Goal: Task Accomplishment & Management: Manage account settings

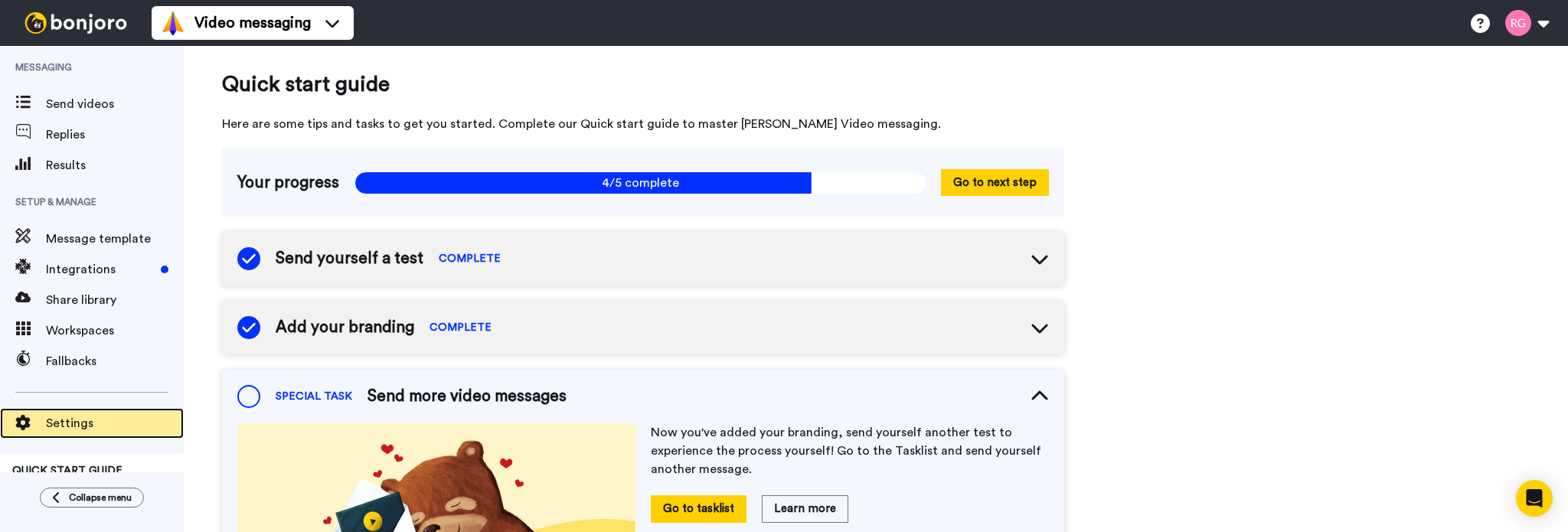
click at [70, 432] on div "Settings" at bounding box center [92, 424] width 184 height 31
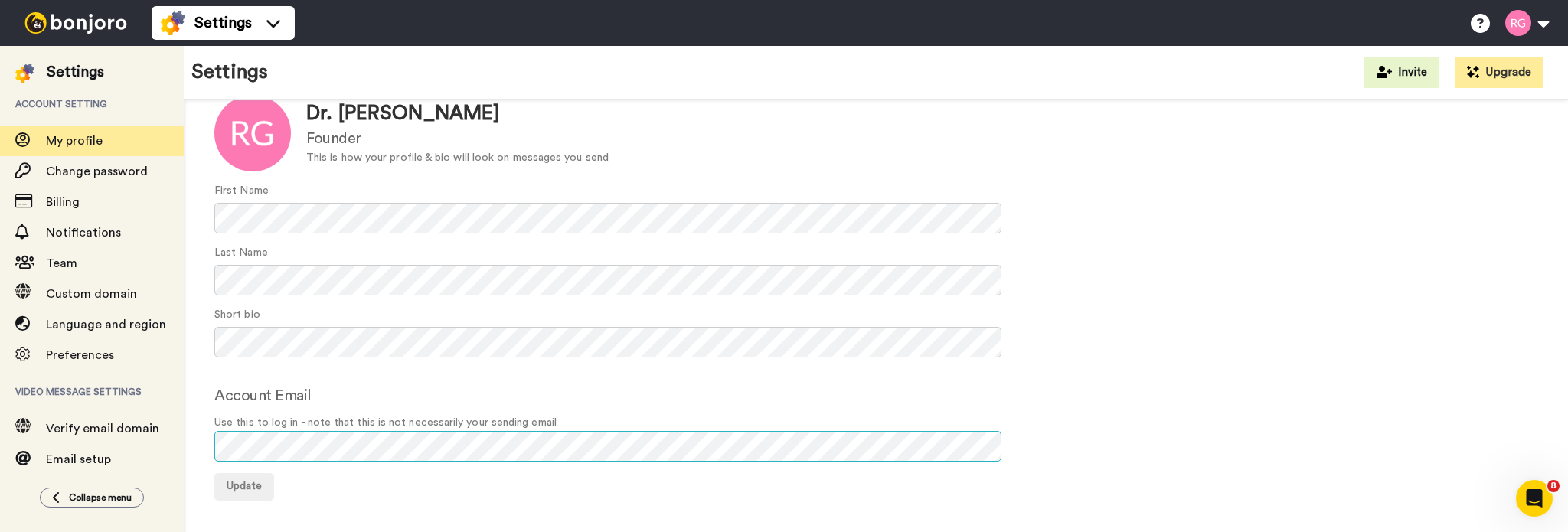
click at [143, 414] on div "Settings Account setting My profile Change password Billing Notifications Team …" at bounding box center [784, 290] width 1568 height 486
click at [258, 485] on span "Update" at bounding box center [245, 486] width 35 height 11
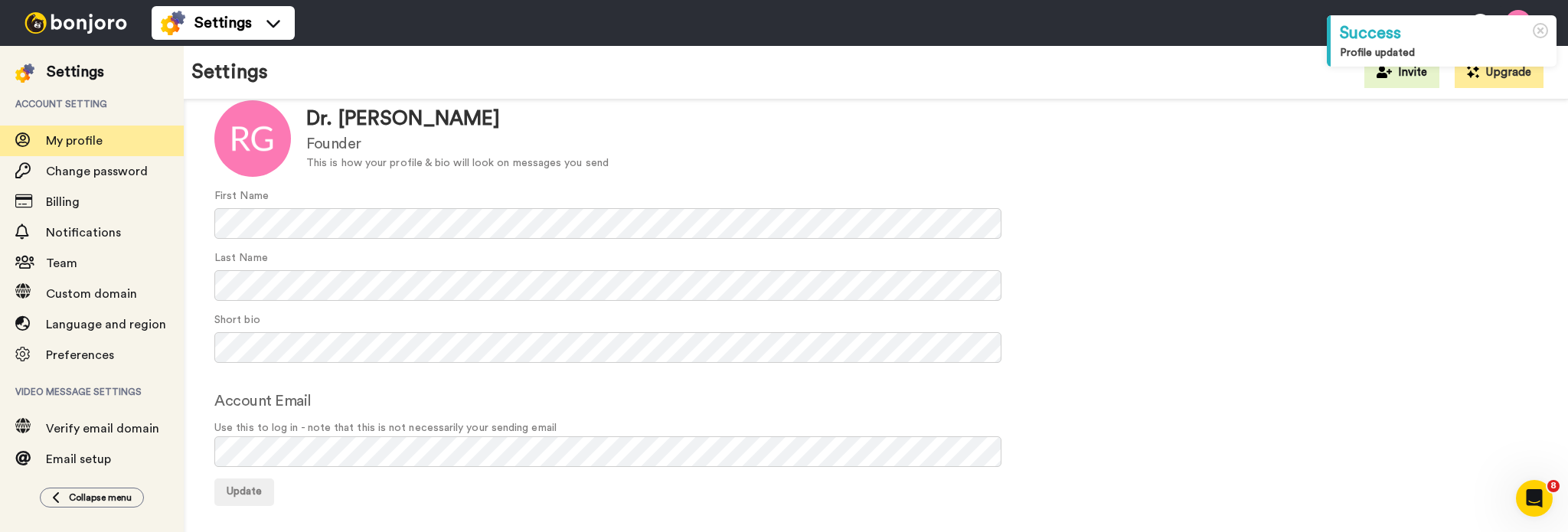
scroll to position [98, 0]
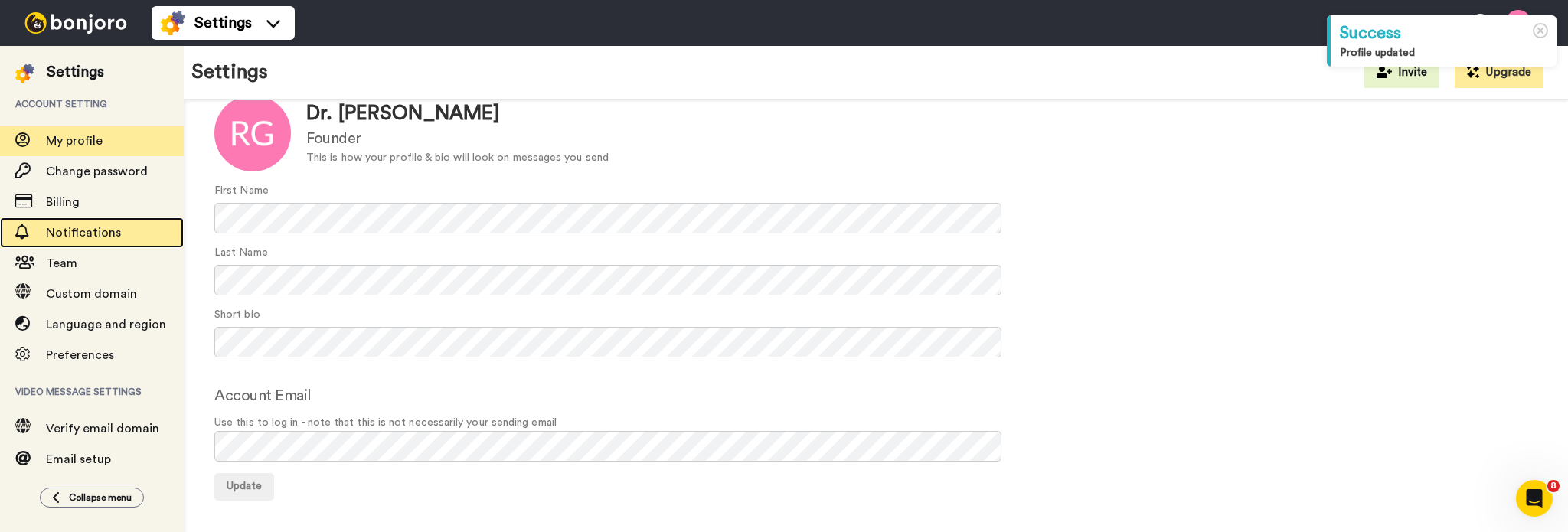
click at [72, 229] on span "Notifications" at bounding box center [83, 233] width 75 height 12
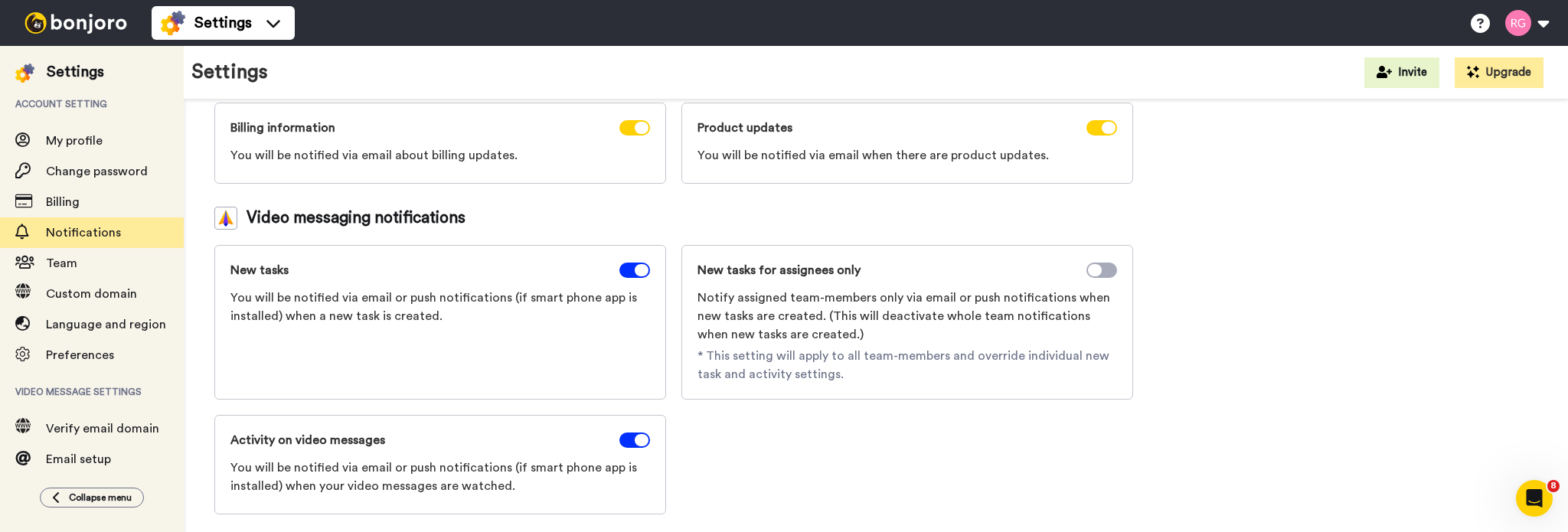
scroll to position [155, 0]
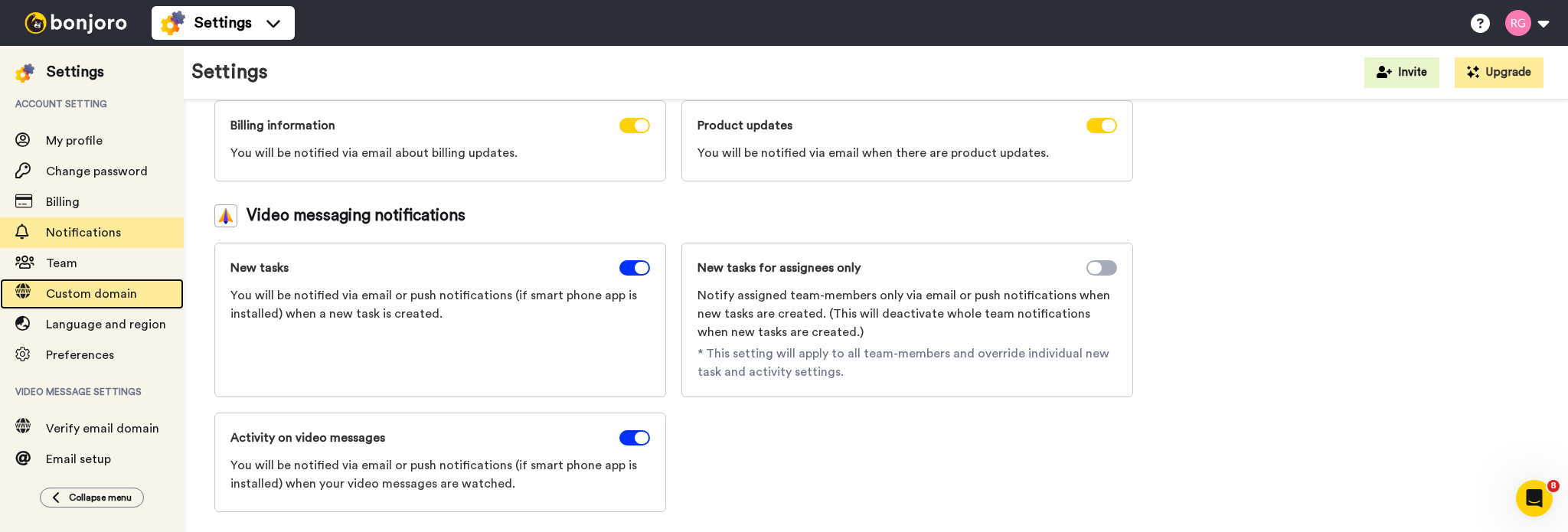
click at [69, 285] on span "Custom domain" at bounding box center [115, 294] width 138 height 19
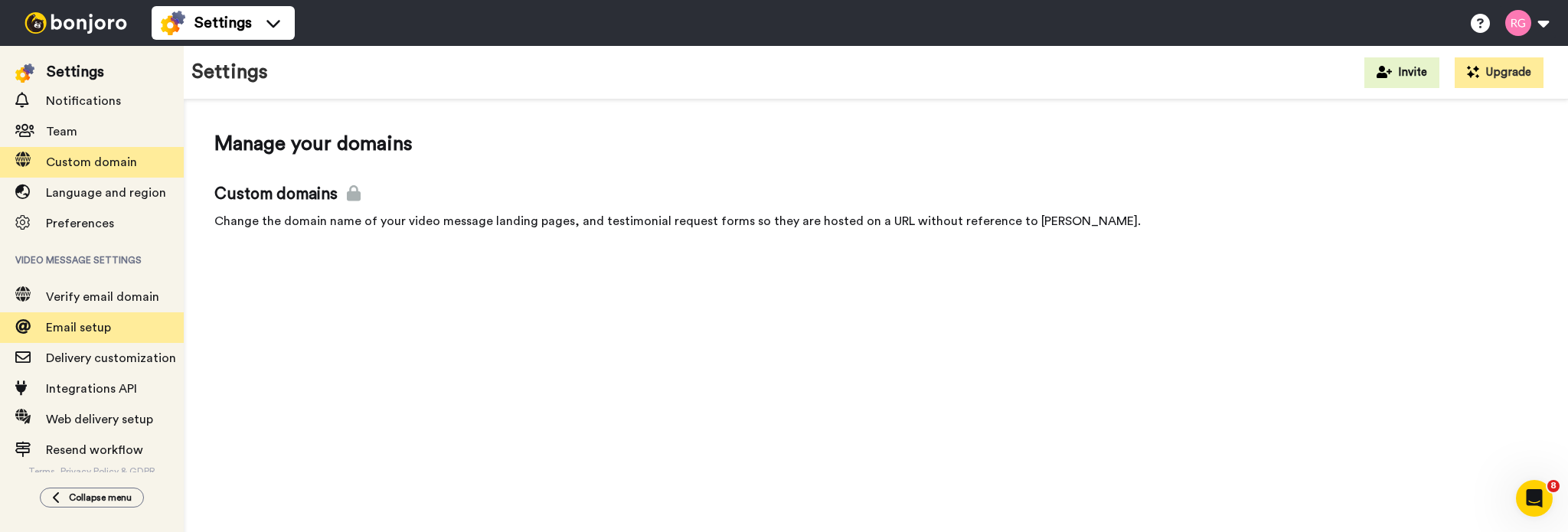
scroll to position [137, 0]
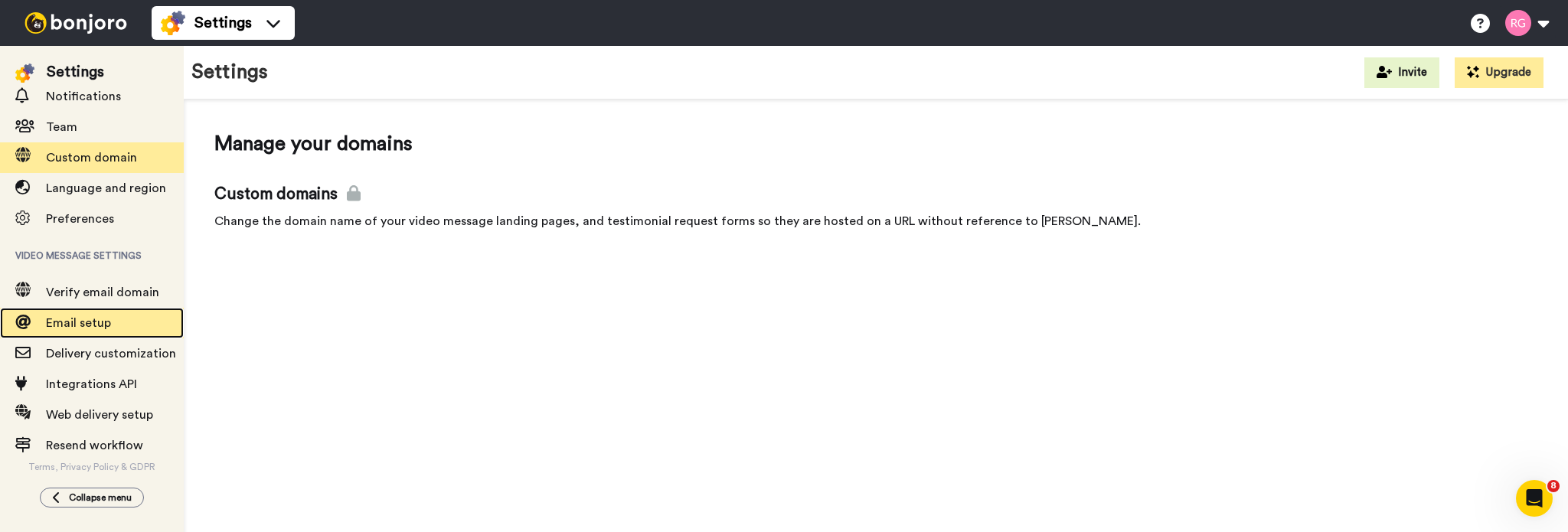
click at [70, 317] on span "Email setup" at bounding box center [79, 324] width 65 height 12
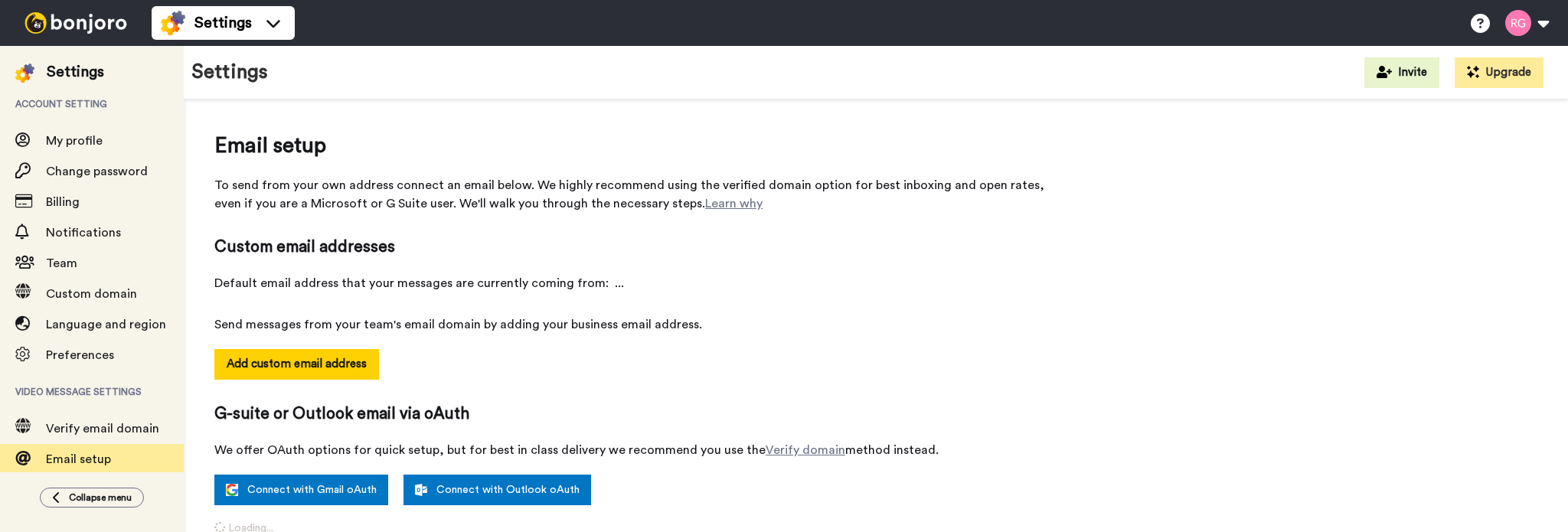
select select "143798"
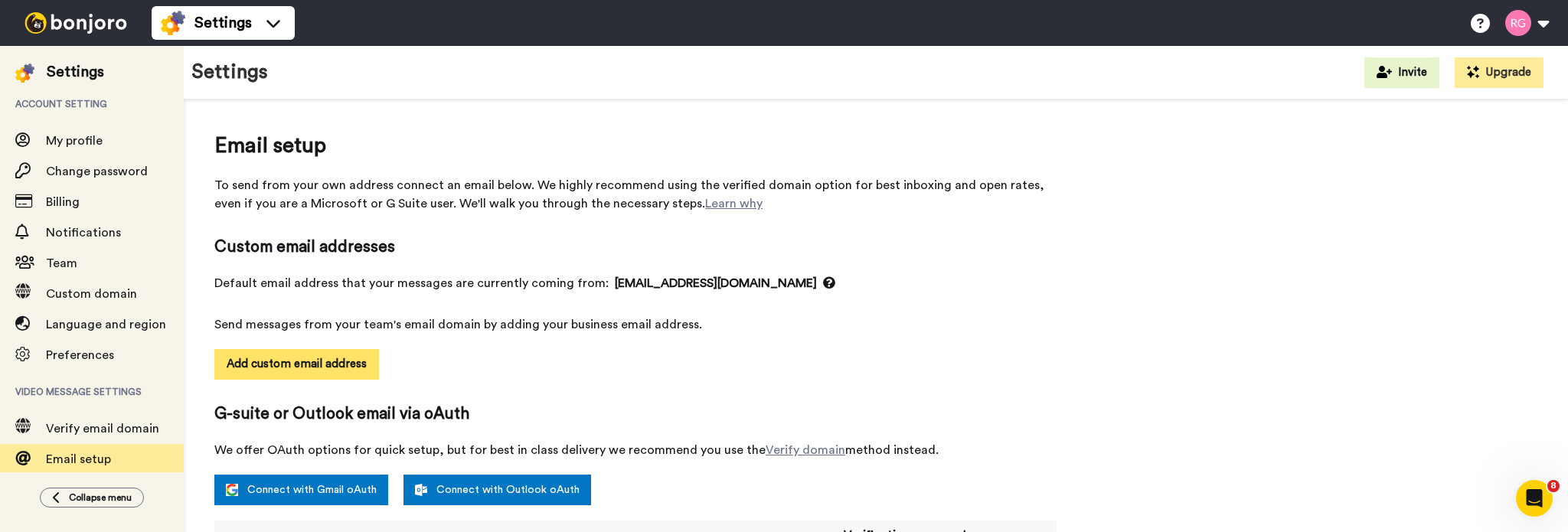
click at [313, 372] on button "Add custom email address" at bounding box center [296, 364] width 164 height 31
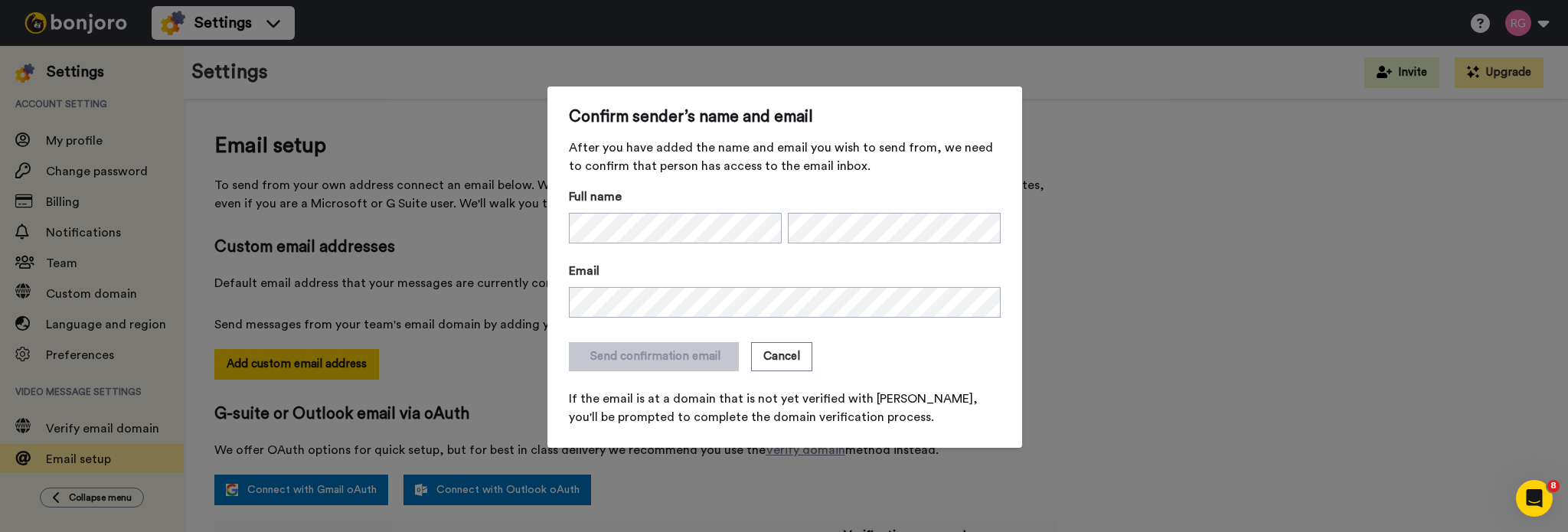
click at [833, 260] on form "Full name Email Send confirmation email Cancel If the email is at a domain that…" at bounding box center [784, 307] width 431 height 239
click at [617, 244] on form "Full name Email Send confirmation email Cancel If the email is at a domain that…" at bounding box center [784, 307] width 431 height 239
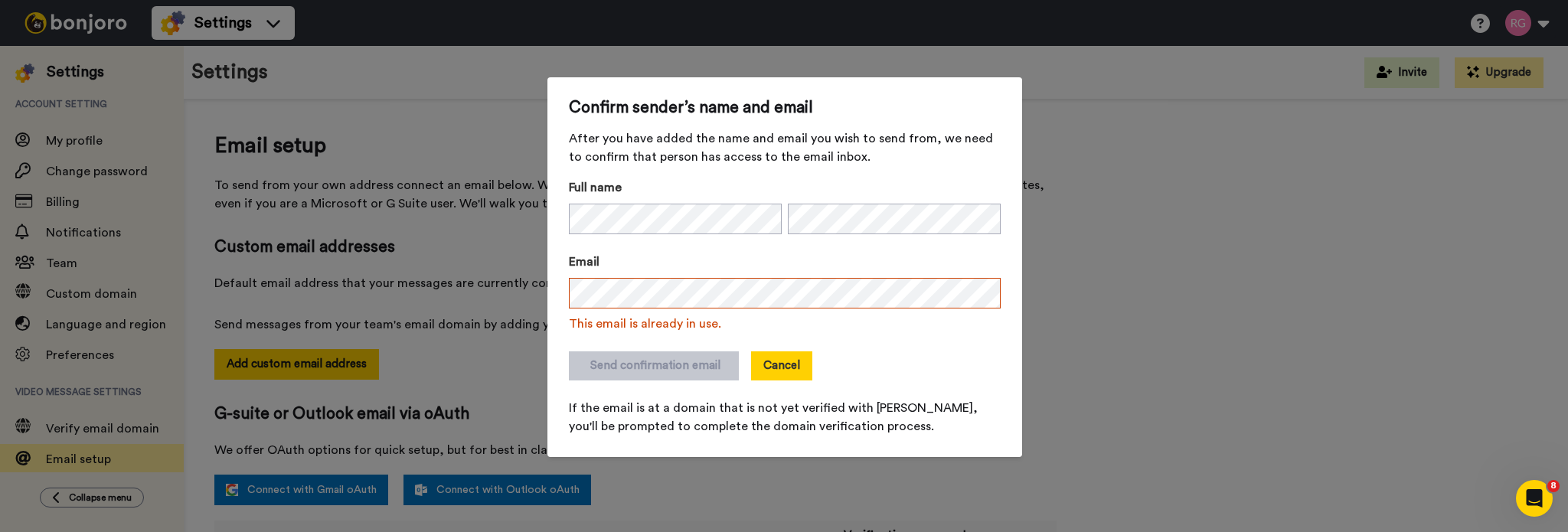
click at [775, 374] on button "Cancel" at bounding box center [781, 366] width 61 height 29
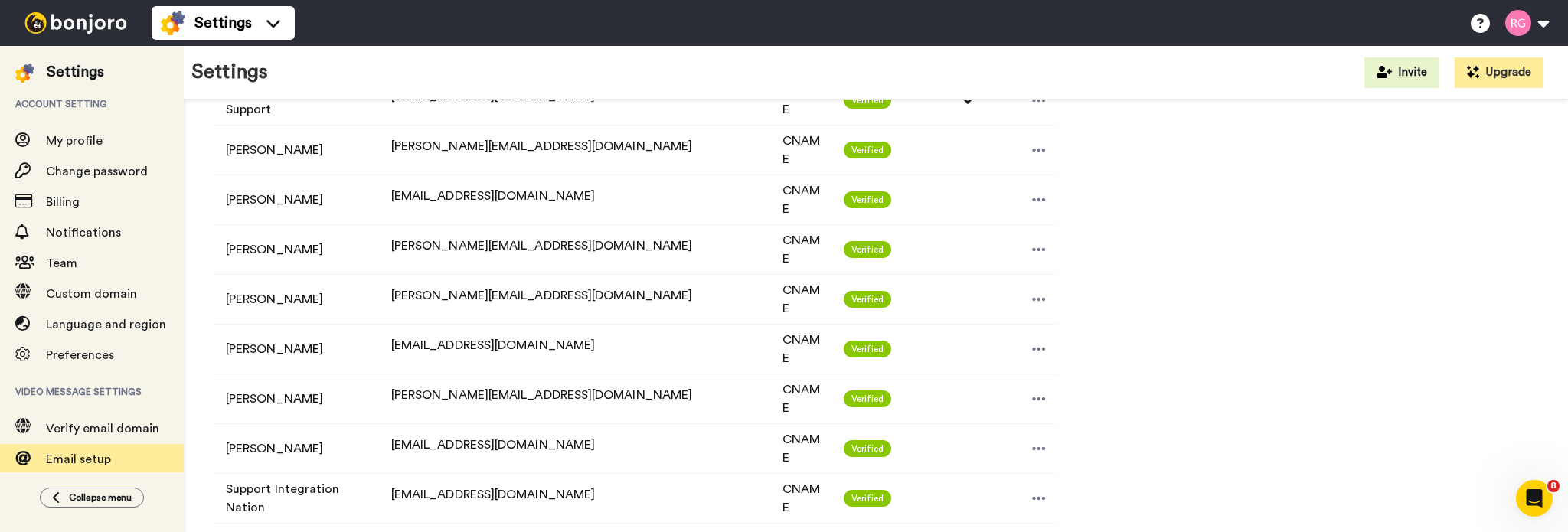
scroll to position [737, 0]
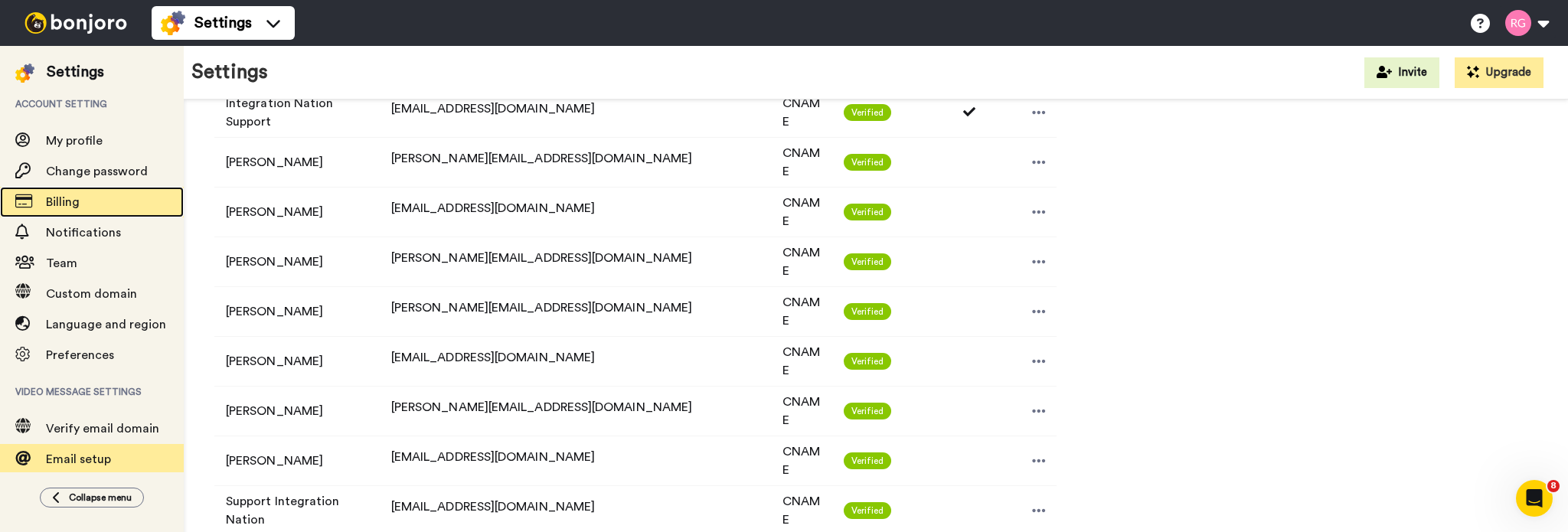
click at [49, 195] on span "Billing" at bounding box center [115, 202] width 138 height 19
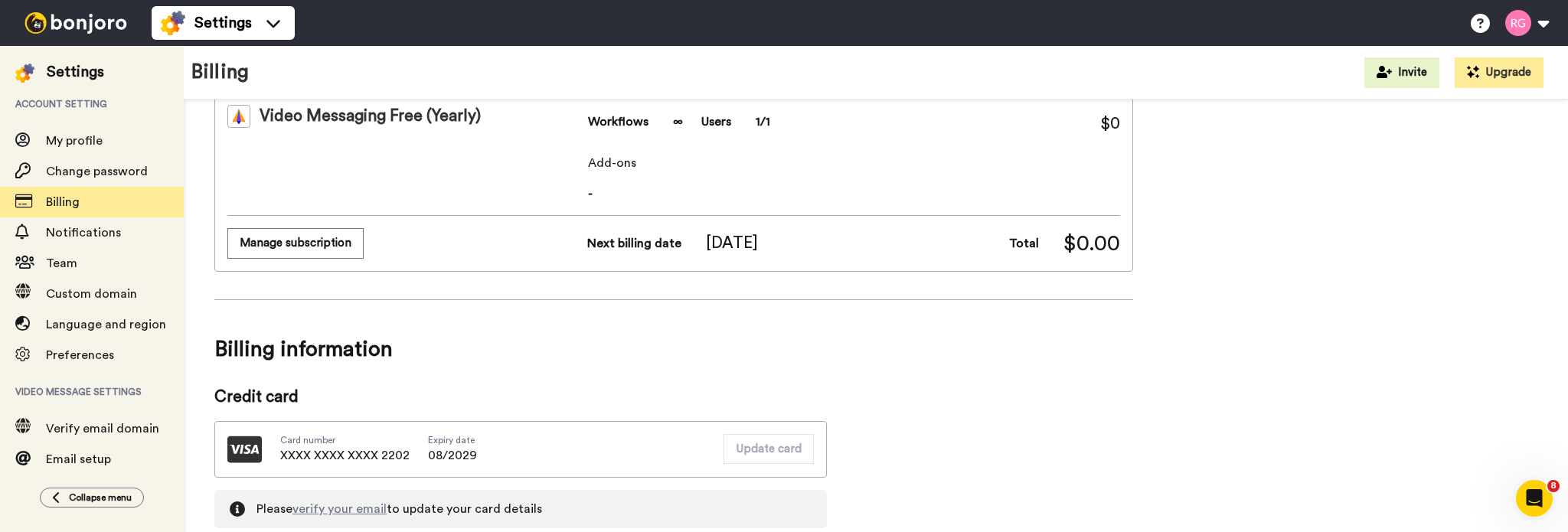
scroll to position [76, 0]
